Goal: Task Accomplishment & Management: Use online tool/utility

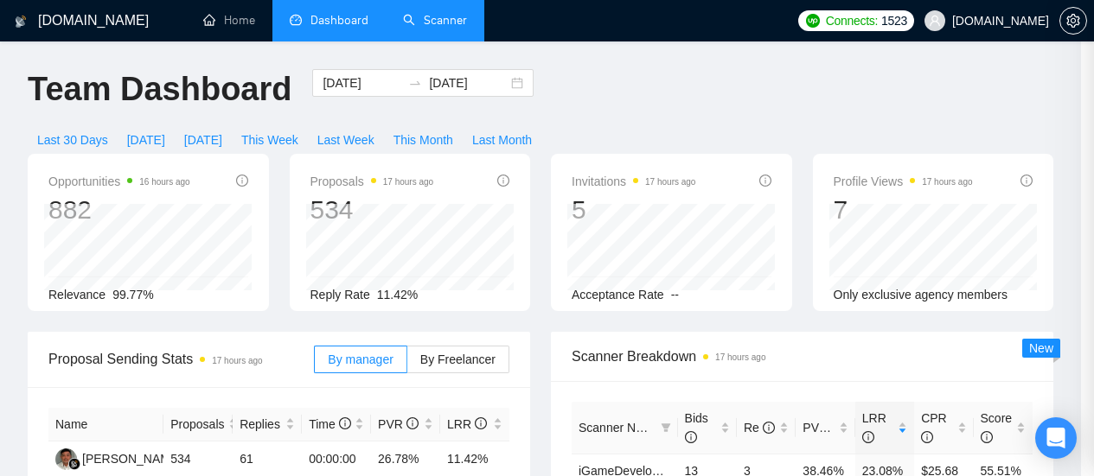
scroll to position [865, 0]
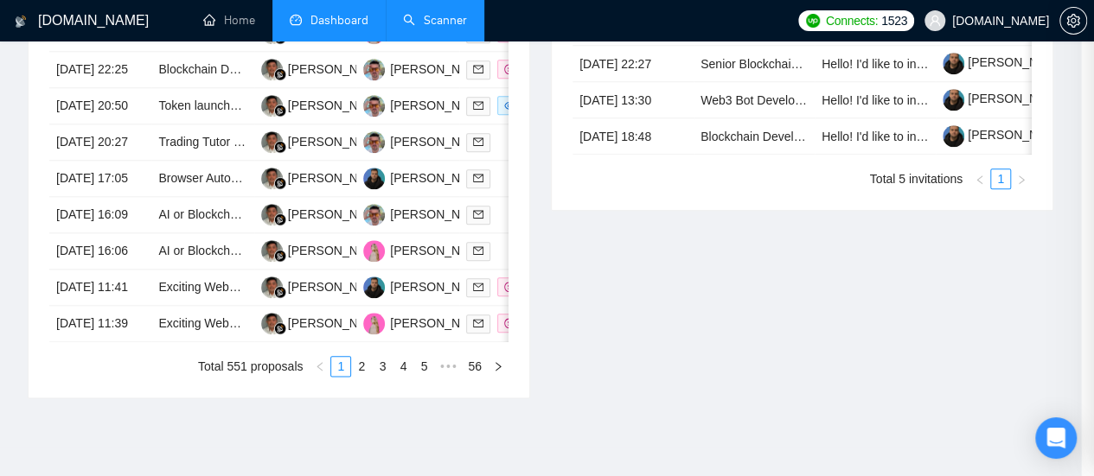
click at [444, 23] on link "Scanner" at bounding box center [435, 20] width 64 height 15
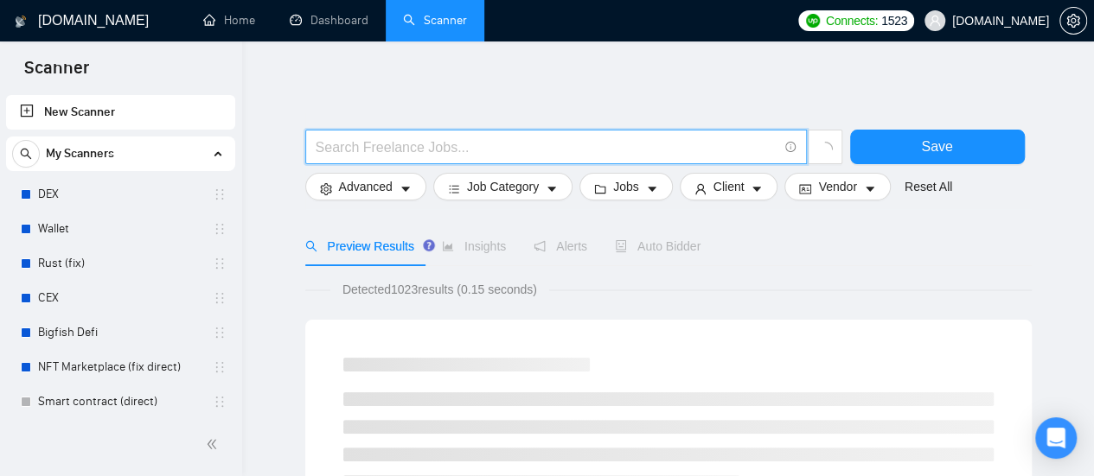
click at [393, 151] on input "text" at bounding box center [547, 148] width 462 height 22
paste input "SEO Content"
click at [436, 146] on input "SEO Content" at bounding box center [547, 148] width 462 height 22
type input "SEO Content German"
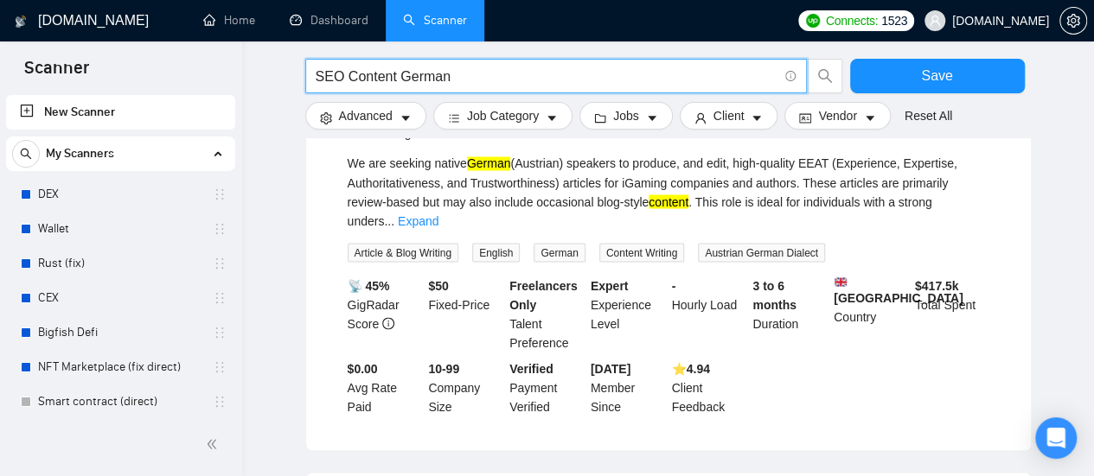
scroll to position [1643, 0]
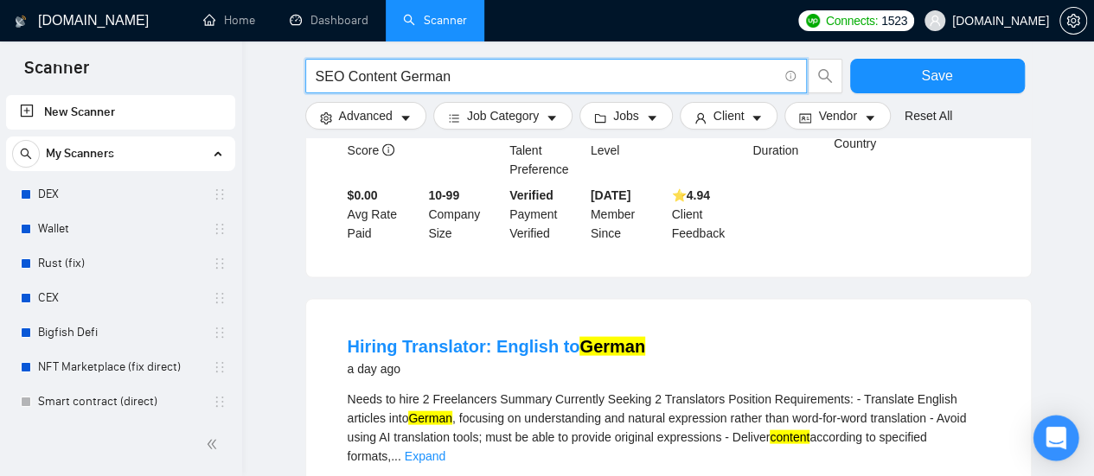
click at [1065, 436] on div "Open Intercom Messenger" at bounding box center [1056, 439] width 46 height 46
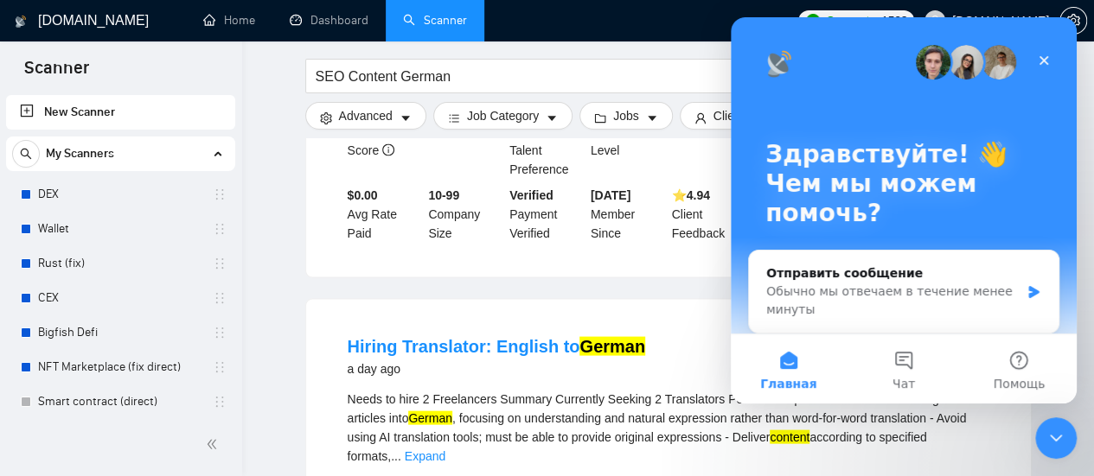
scroll to position [0, 0]
click at [1030, 373] on button "Помощь" at bounding box center [1019, 369] width 115 height 69
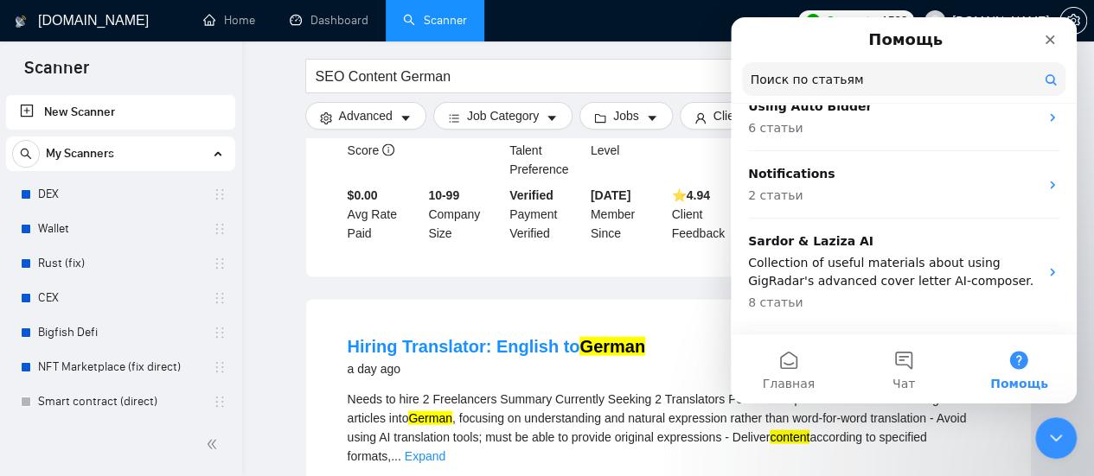
scroll to position [294, 0]
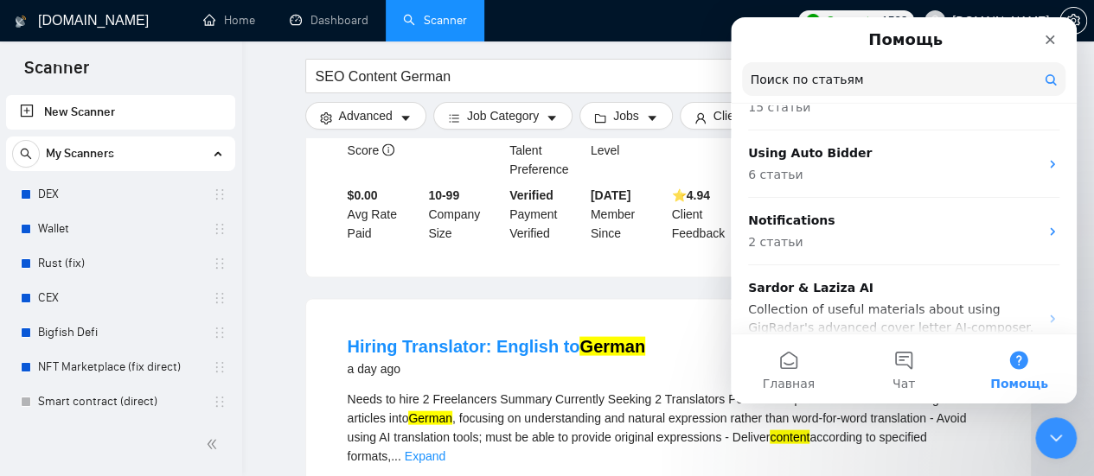
click at [837, 91] on input "Поиск по статьям" at bounding box center [903, 79] width 323 height 34
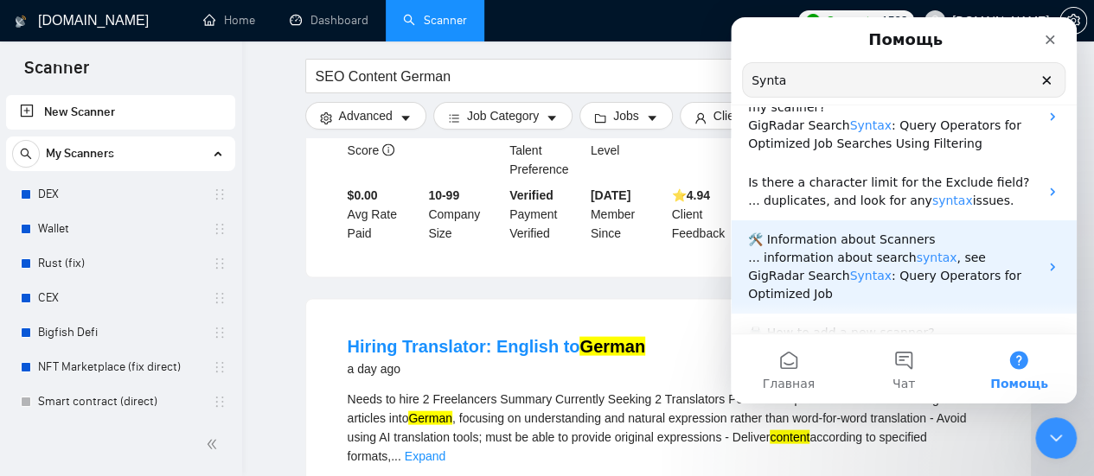
scroll to position [0, 0]
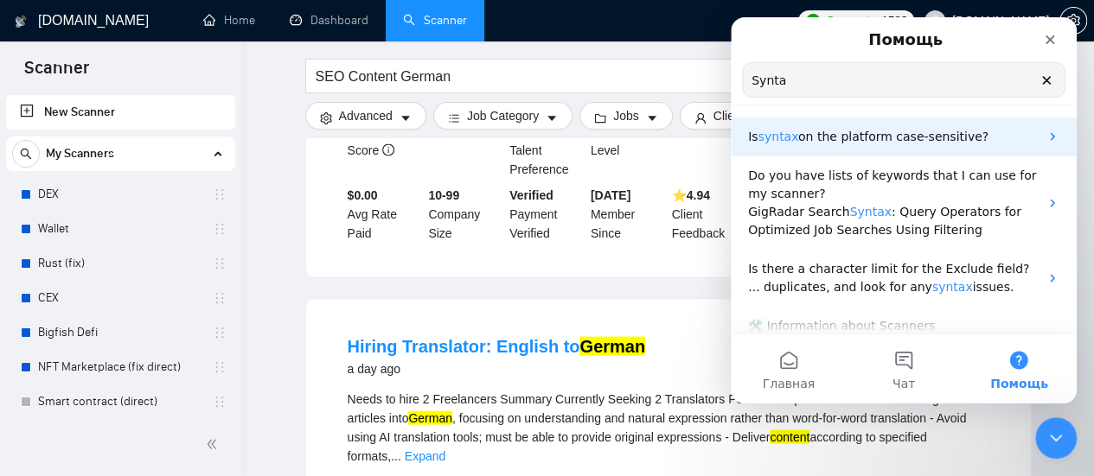
type input "Synta"
click at [852, 134] on span "on the platform case-sensitive?" at bounding box center [893, 137] width 190 height 14
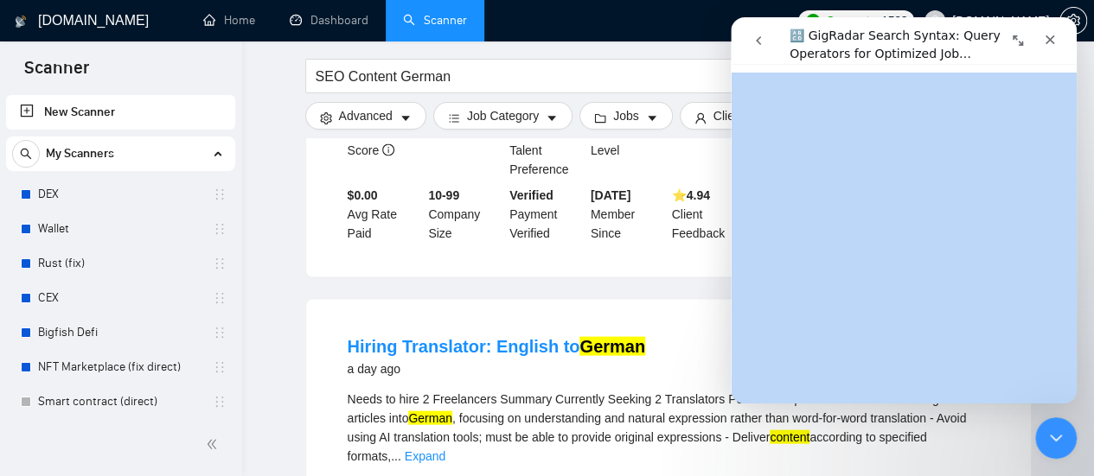
scroll to position [6226, 0]
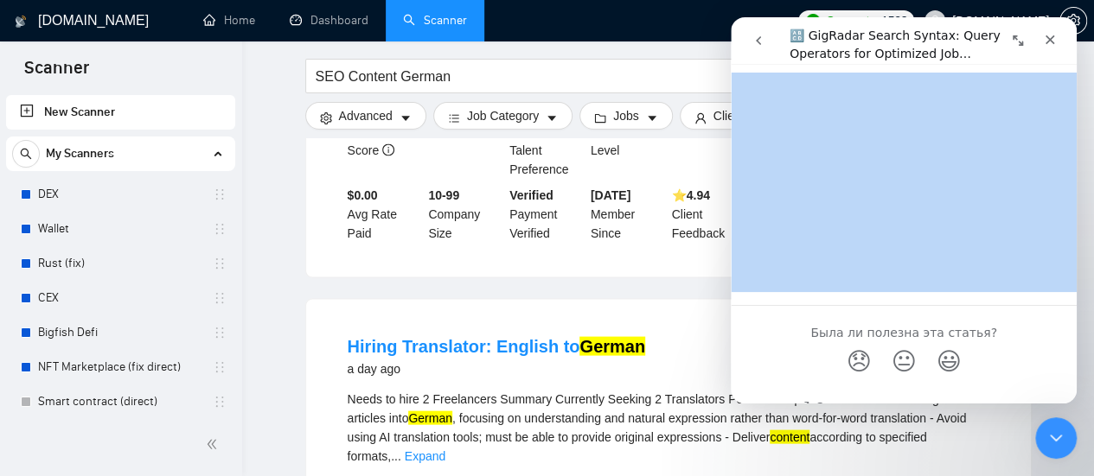
drag, startPoint x: 789, startPoint y: 106, endPoint x: 793, endPoint y: 209, distance: 103.9
click at [792, 209] on div "🔠 GigRadar Search Syntax: Query Operators for Optimized Job Searches Была ли по…" at bounding box center [904, 238] width 346 height 331
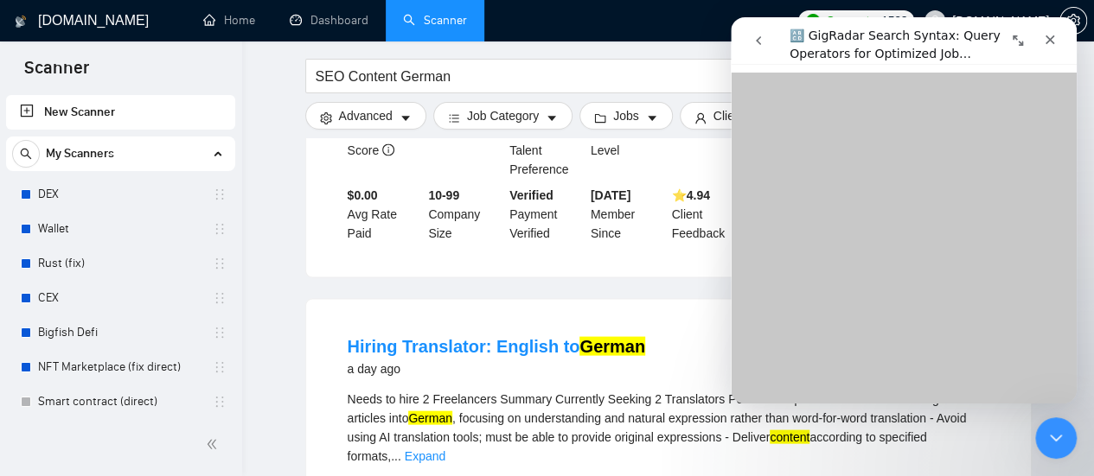
scroll to position [173, 0]
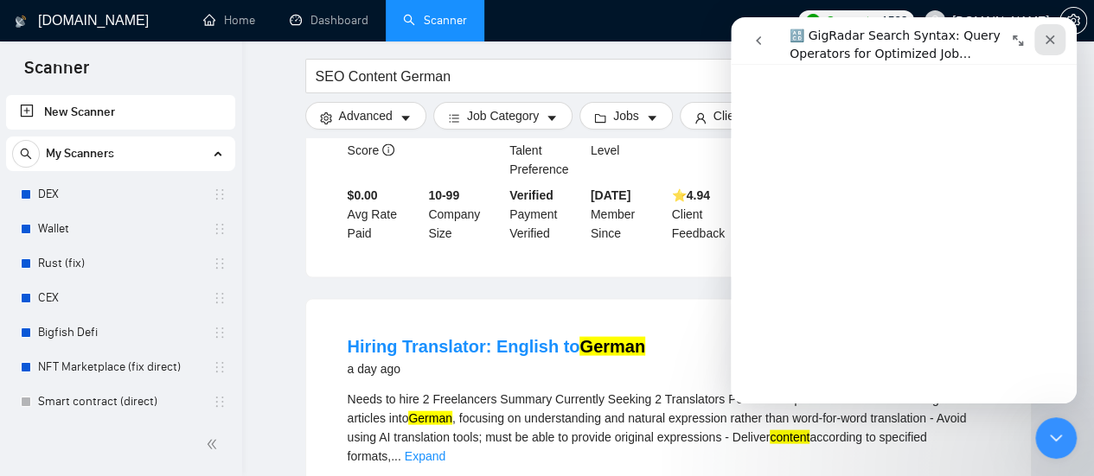
click at [1052, 38] on icon "Закрыть" at bounding box center [1051, 40] width 10 height 10
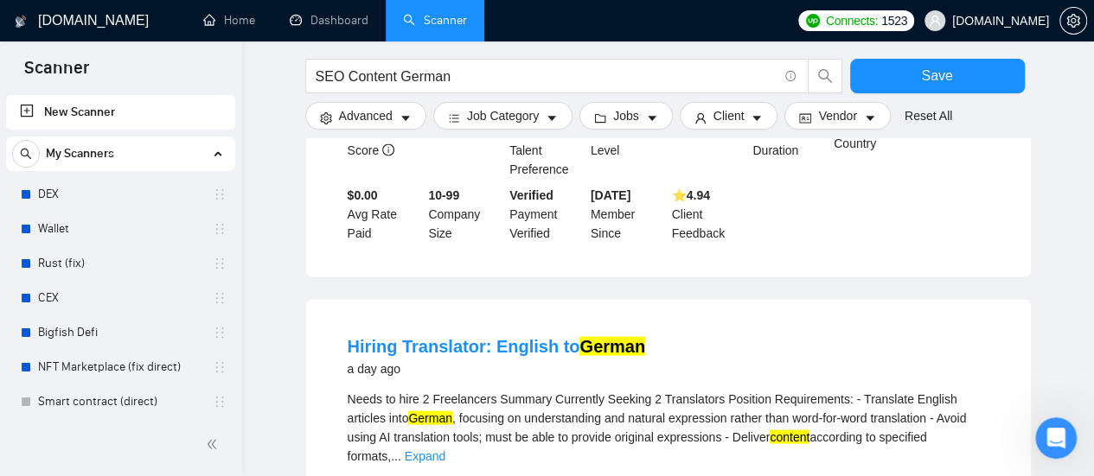
scroll to position [0, 0]
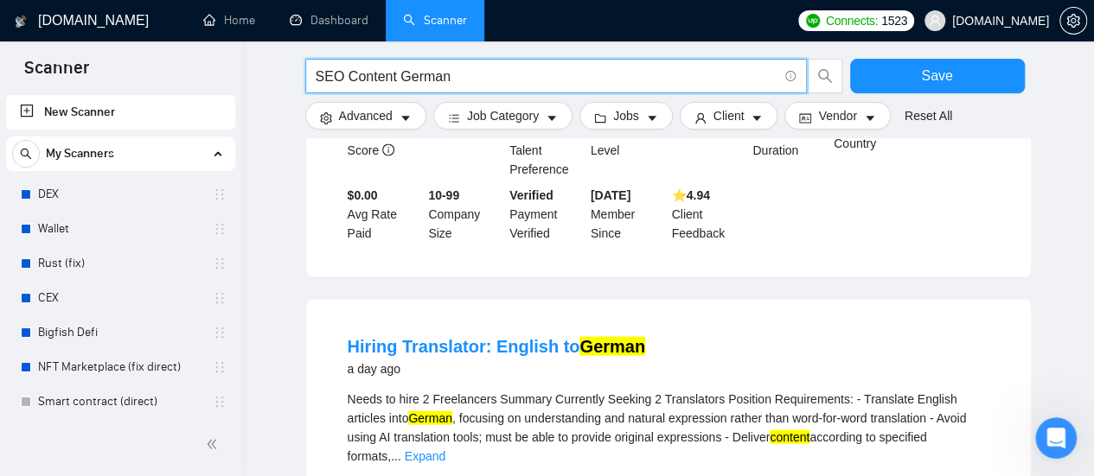
click at [624, 79] on input "SEO Content German" at bounding box center [547, 77] width 462 height 22
paste input "((SEO | "search engine optimization" | "content writing" | "content creation" |…"
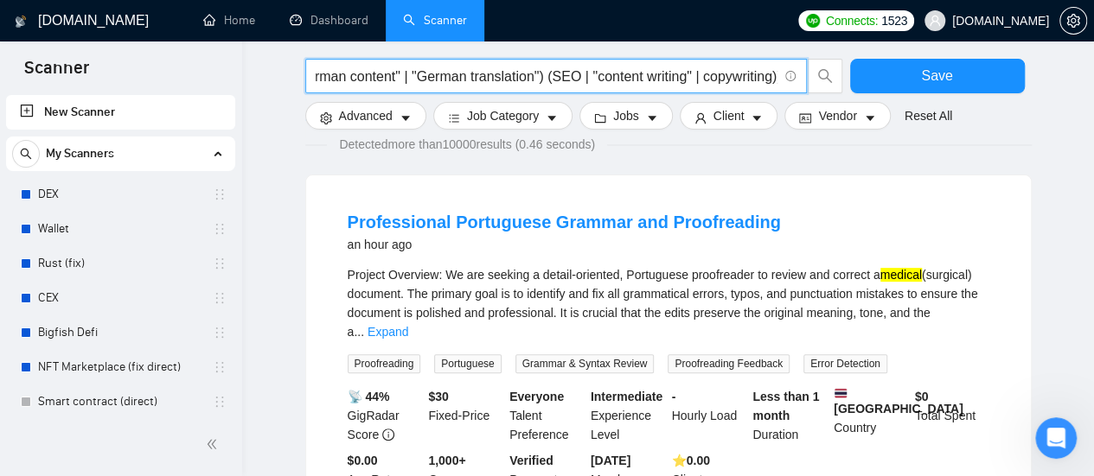
scroll to position [173, 0]
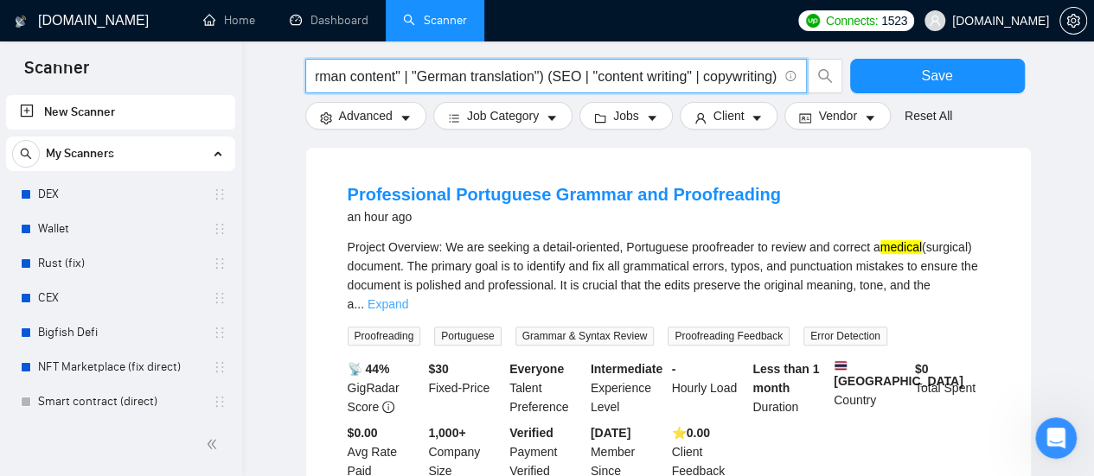
type input "((SEO | "search engine optimization" | "content writing" | "content creation" |…"
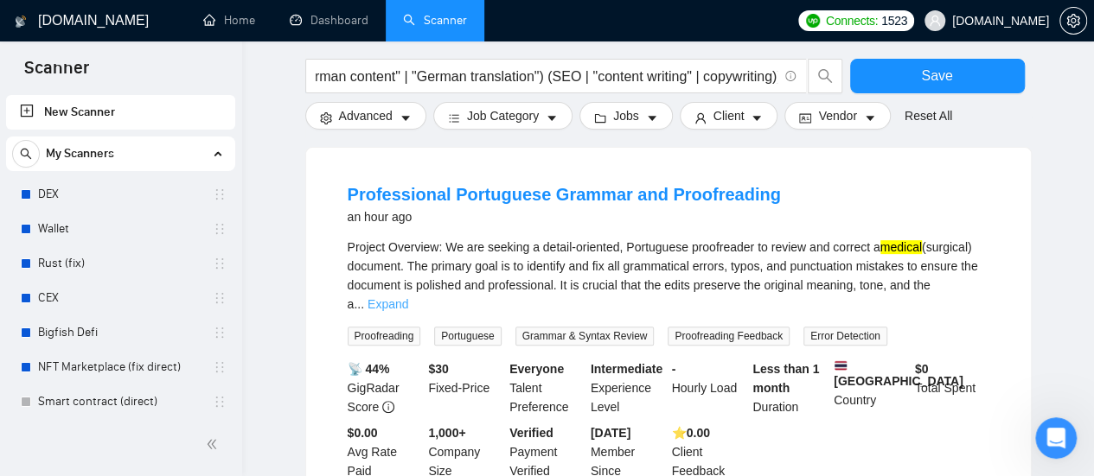
click at [408, 297] on link "Expand" at bounding box center [388, 304] width 41 height 14
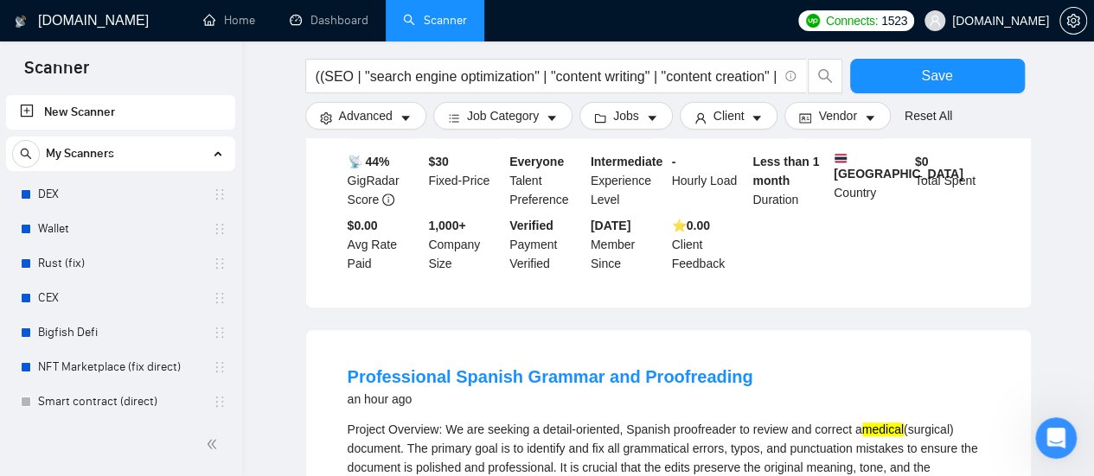
scroll to position [605, 0]
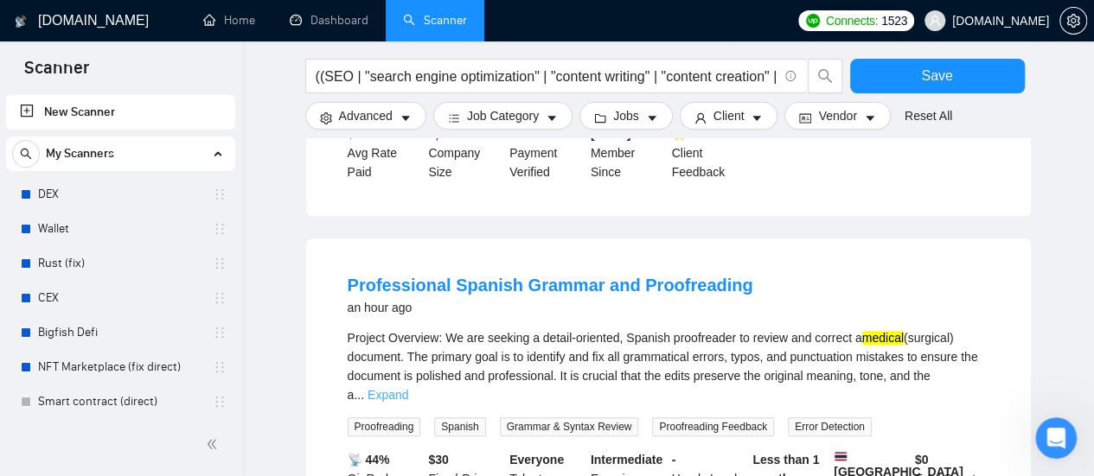
click at [408, 388] on link "Expand" at bounding box center [388, 395] width 41 height 14
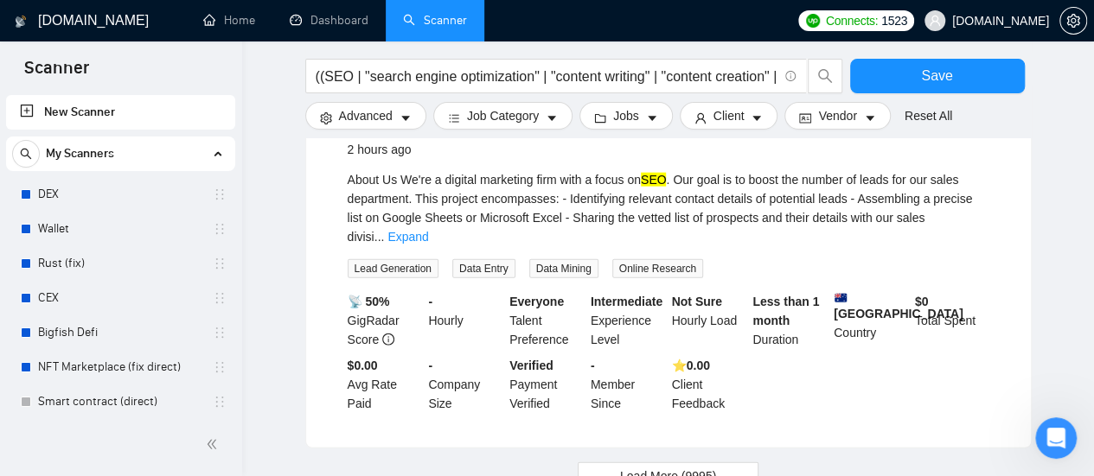
scroll to position [2075, 0]
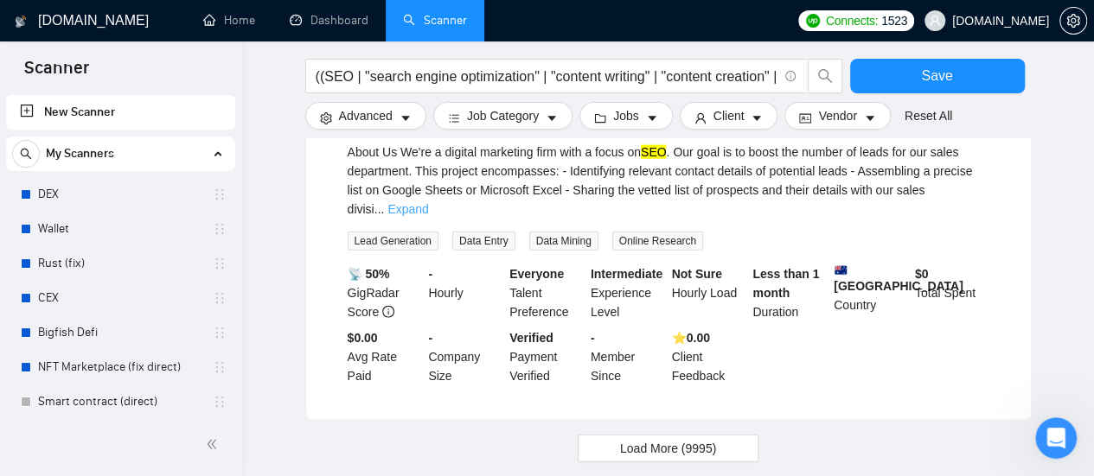
click at [428, 202] on link "Expand" at bounding box center [407, 209] width 41 height 14
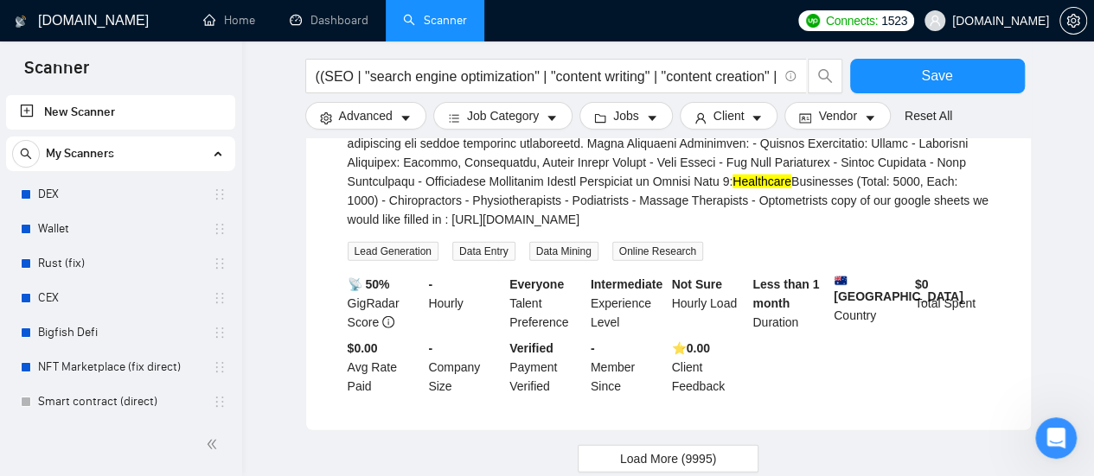
scroll to position [2361, 0]
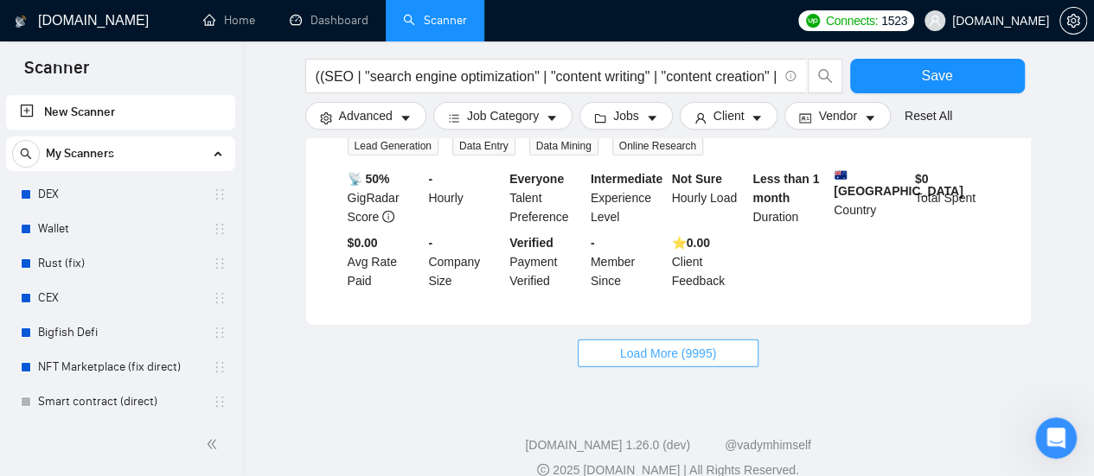
drag, startPoint x: 685, startPoint y: 328, endPoint x: 673, endPoint y: 331, distance: 12.6
click at [685, 344] on span "Load More (9995)" at bounding box center [668, 353] width 96 height 19
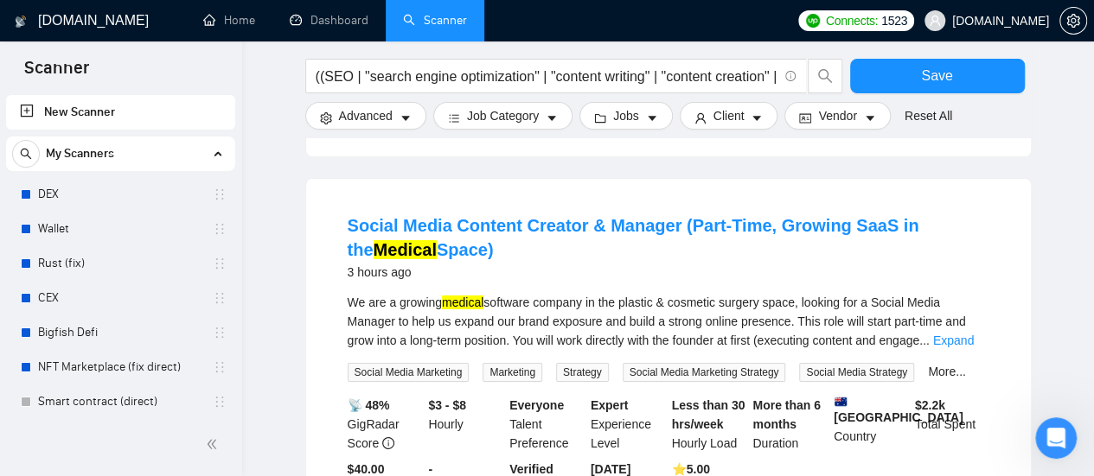
scroll to position [2966, 0]
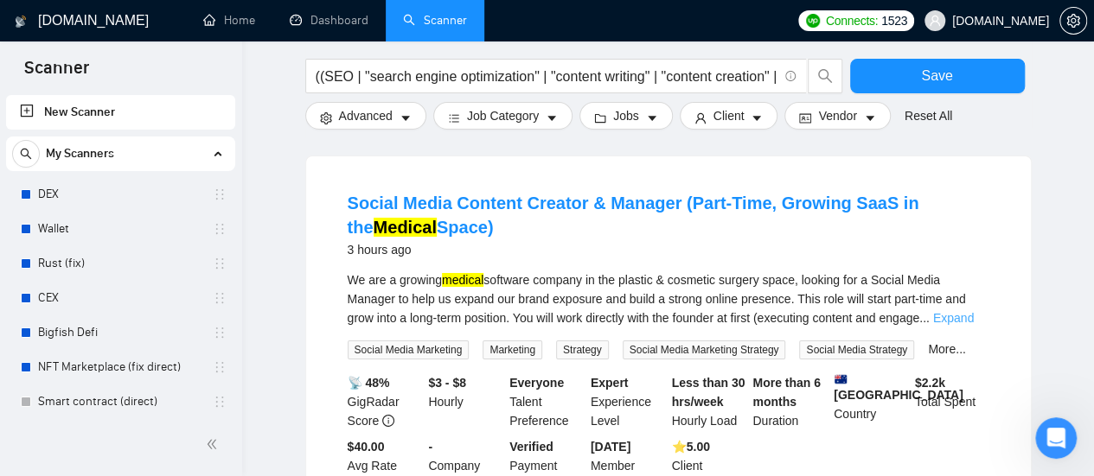
click at [953, 311] on link "Expand" at bounding box center [953, 318] width 41 height 14
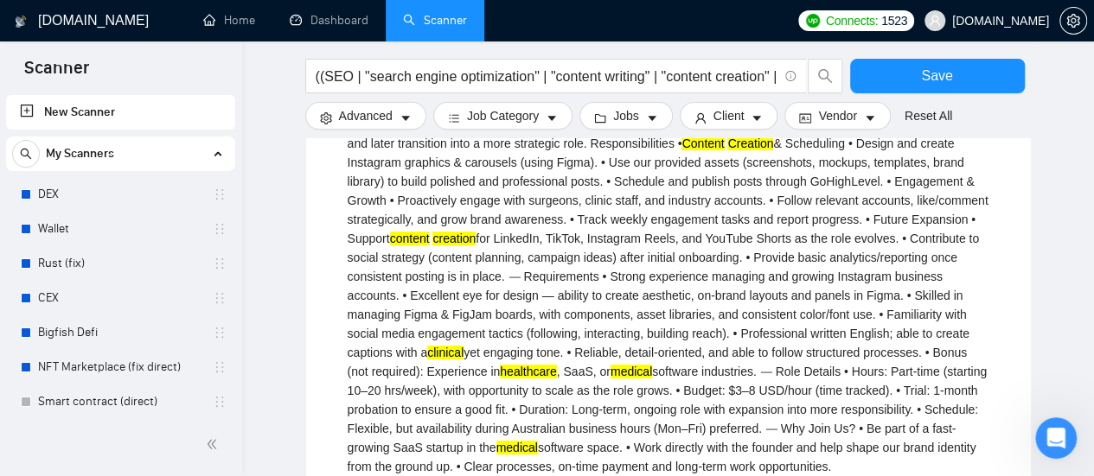
scroll to position [3226, 0]
